Goal: Transaction & Acquisition: Obtain resource

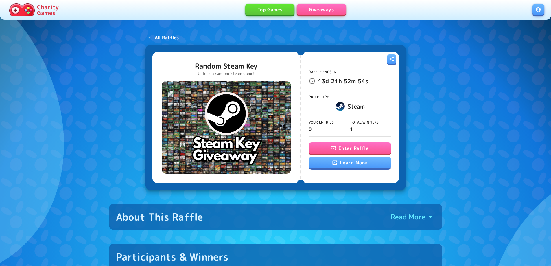
click at [349, 145] on button "Enter Raffle" at bounding box center [350, 148] width 83 height 12
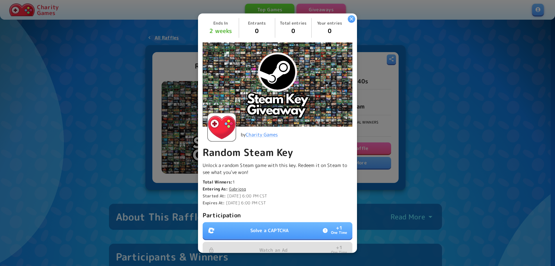
click at [282, 224] on button "Solve a CAPTCHA + 1 One Time" at bounding box center [278, 230] width 150 height 17
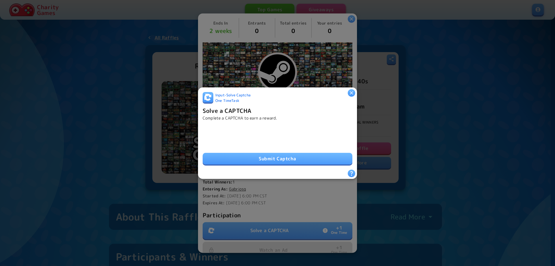
click at [267, 156] on button "Submit Captcha" at bounding box center [278, 159] width 150 height 12
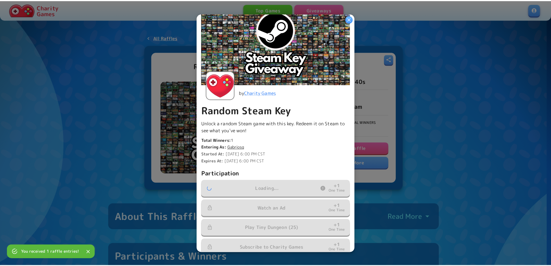
scroll to position [89, 0]
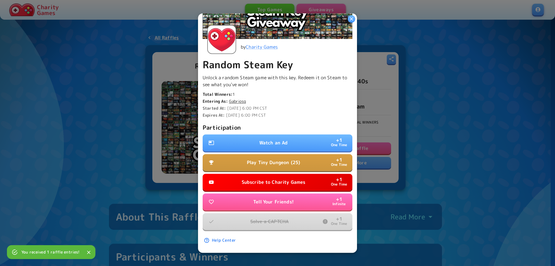
click at [271, 139] on p "Watch an Ad" at bounding box center [273, 142] width 29 height 7
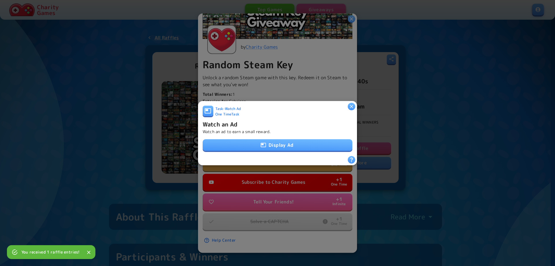
click at [275, 139] on button "Display Ad" at bounding box center [278, 145] width 150 height 12
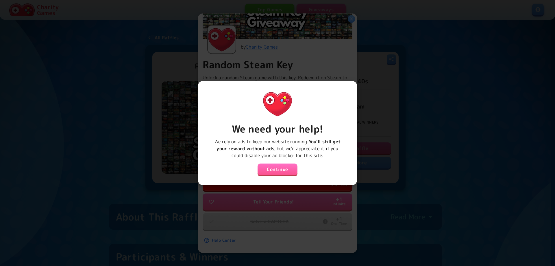
click at [270, 164] on button "Continue" at bounding box center [278, 169] width 40 height 12
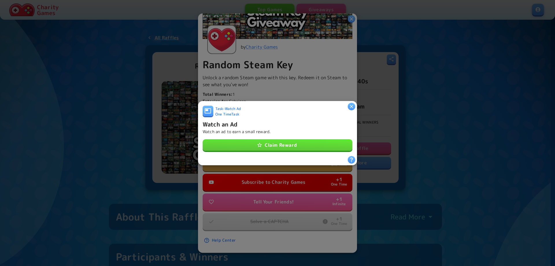
click at [278, 143] on button "Claim Reward" at bounding box center [278, 145] width 150 height 12
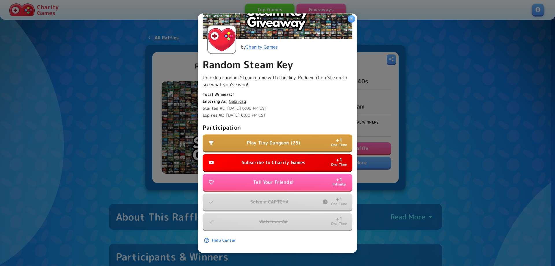
click at [270, 159] on p "Subscribe to Charity Games" at bounding box center [274, 162] width 64 height 7
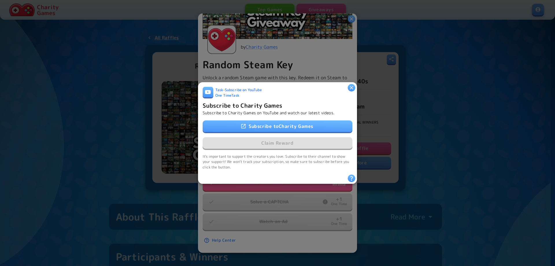
click at [270, 126] on link "Subscribe to Charity Games" at bounding box center [278, 126] width 150 height 12
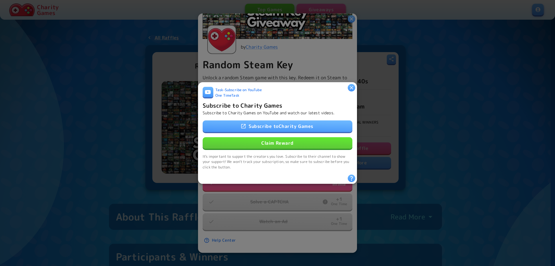
click at [278, 141] on button "Claim Reward" at bounding box center [278, 143] width 150 height 12
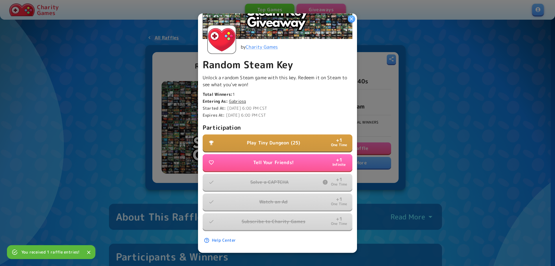
click at [276, 139] on p "Play Tiny Dungeon (25)" at bounding box center [273, 142] width 53 height 7
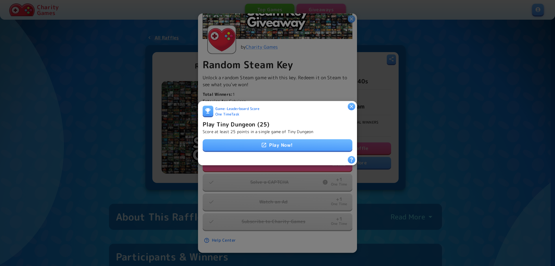
click at [275, 141] on link "Play Now!" at bounding box center [278, 145] width 150 height 12
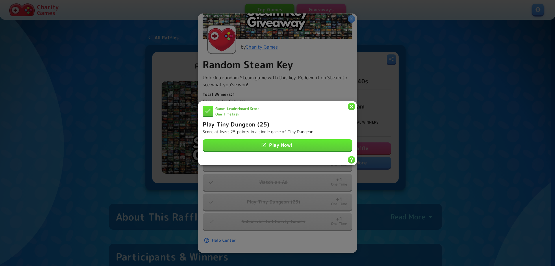
click at [450, 140] on div at bounding box center [277, 133] width 555 height 266
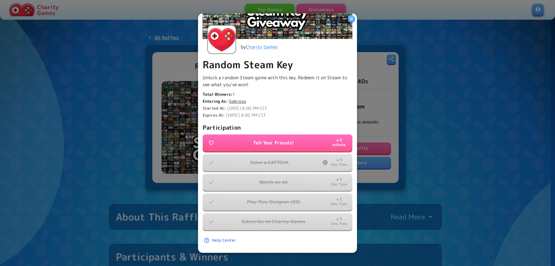
click at [445, 128] on div at bounding box center [277, 133] width 555 height 266
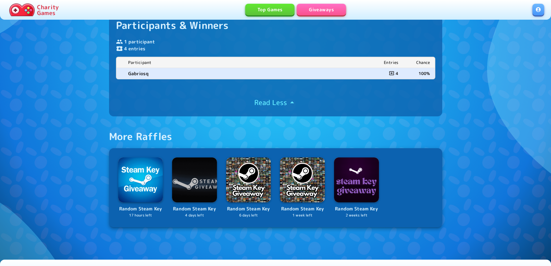
scroll to position [145, 0]
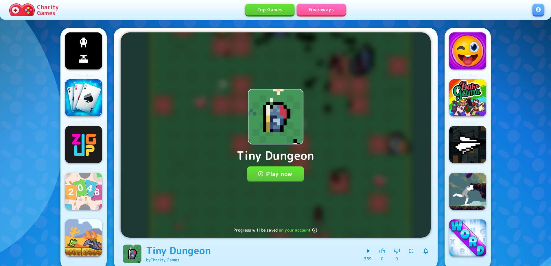
click at [268, 176] on button "Play now" at bounding box center [275, 173] width 57 height 14
